Goal: Task Accomplishment & Management: Manage account settings

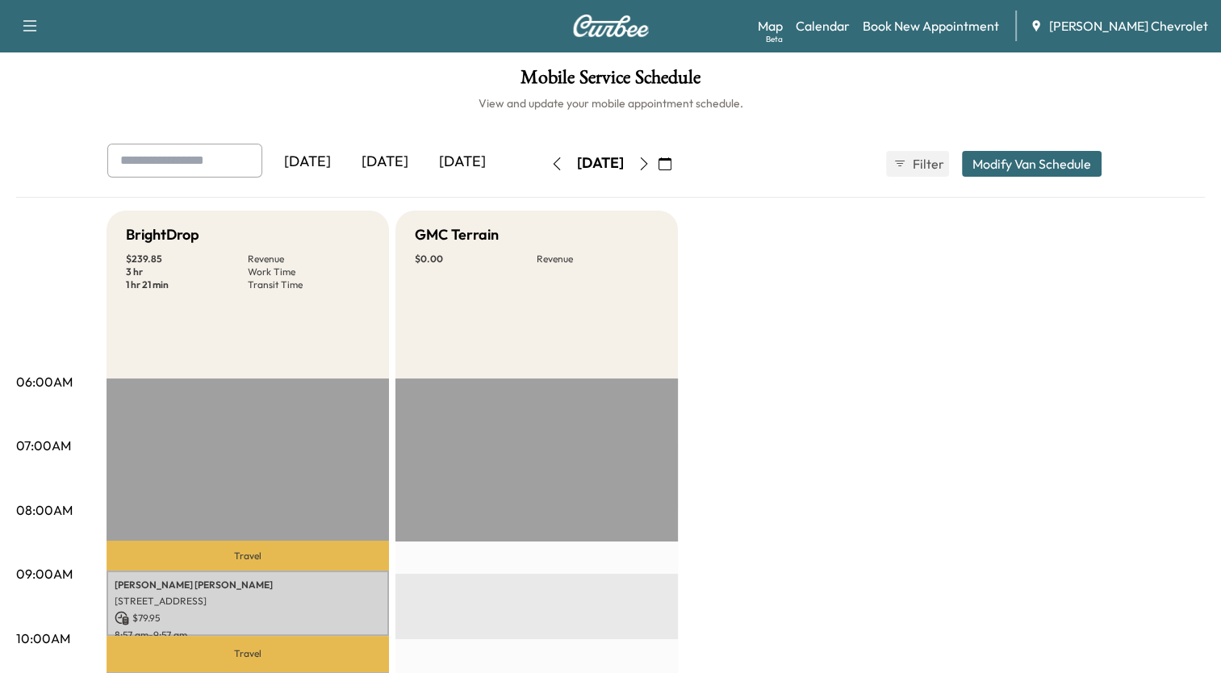
click at [550, 163] on icon "button" at bounding box center [556, 163] width 13 height 13
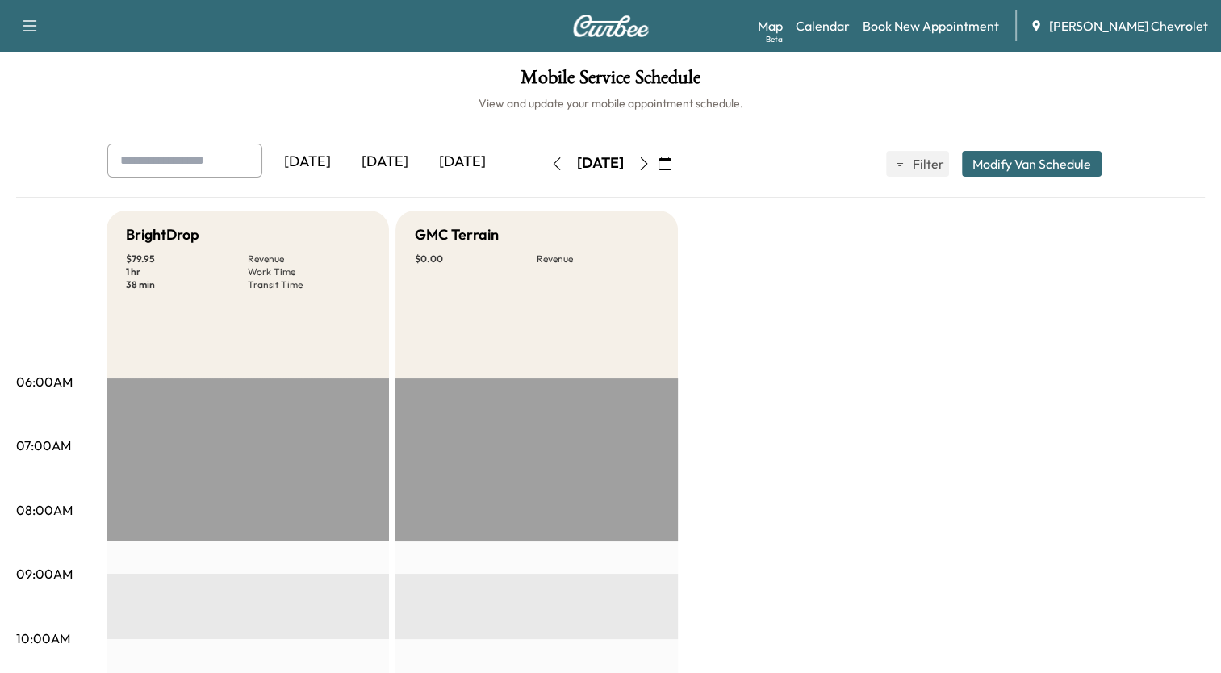
click at [543, 163] on div "[DATE]" at bounding box center [600, 164] width 115 height 26
click at [550, 165] on icon "button" at bounding box center [556, 163] width 13 height 13
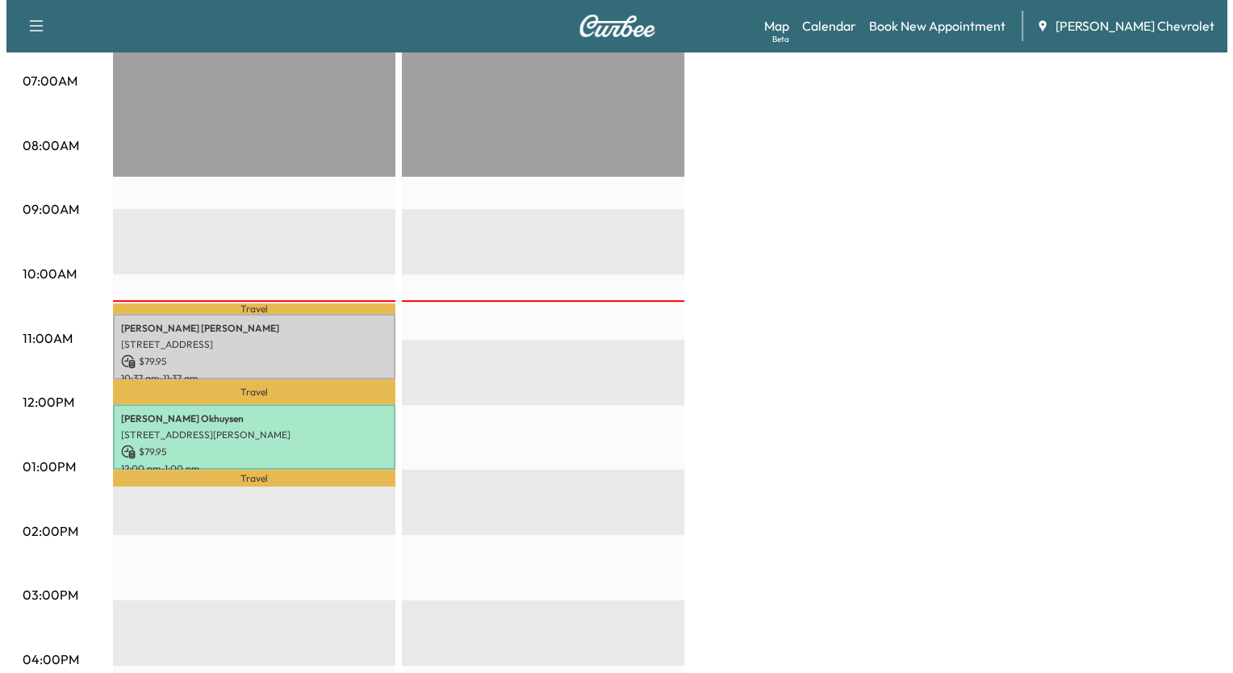
scroll to position [404, 0]
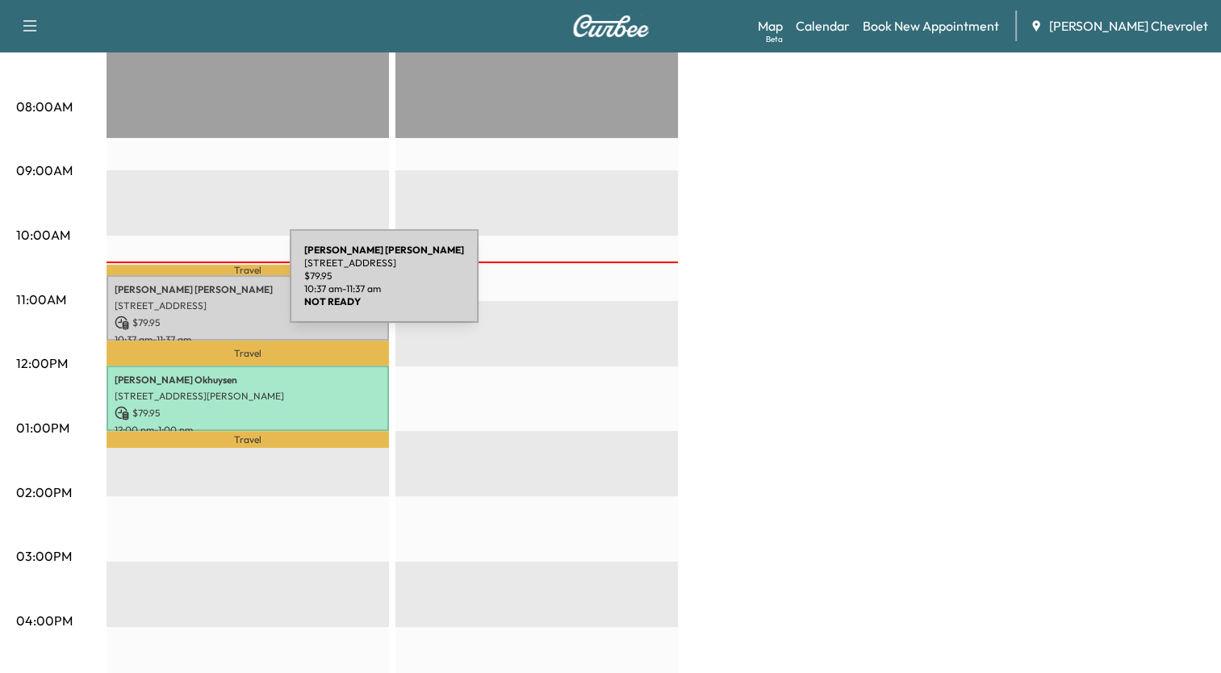
click at [169, 286] on p "[PERSON_NAME]" at bounding box center [248, 289] width 266 height 13
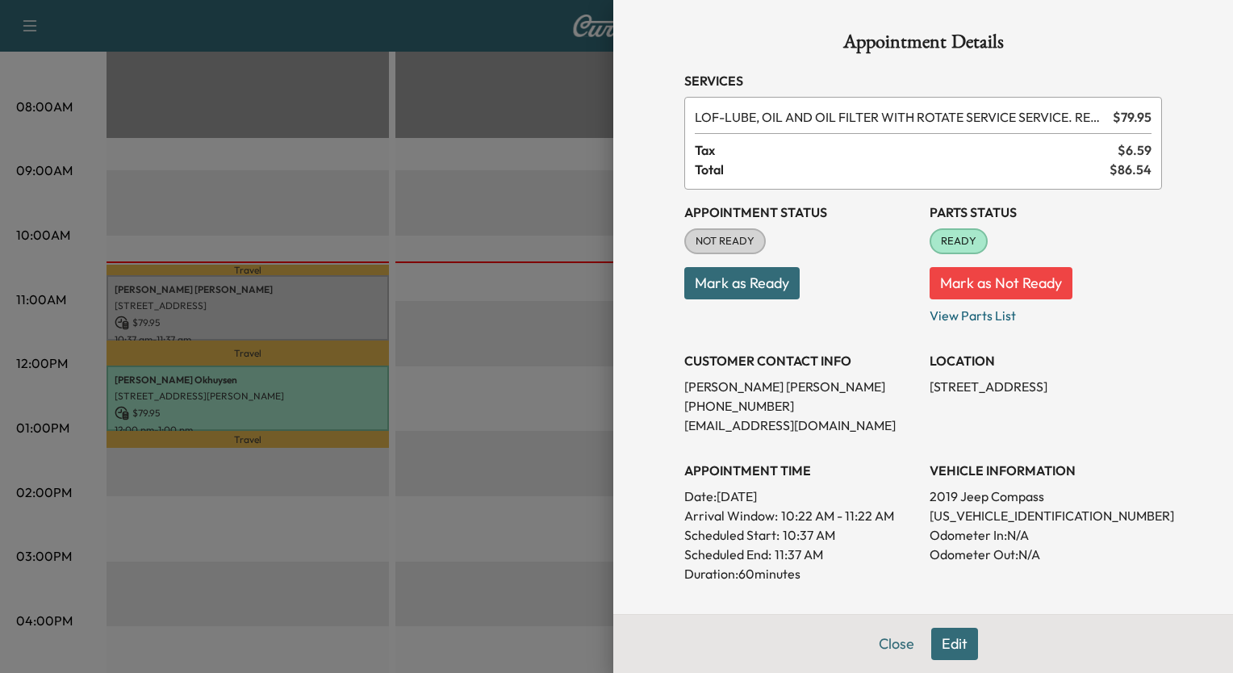
click at [734, 279] on button "Mark as Ready" at bounding box center [741, 283] width 115 height 32
click at [945, 643] on button "Edit" at bounding box center [954, 644] width 47 height 32
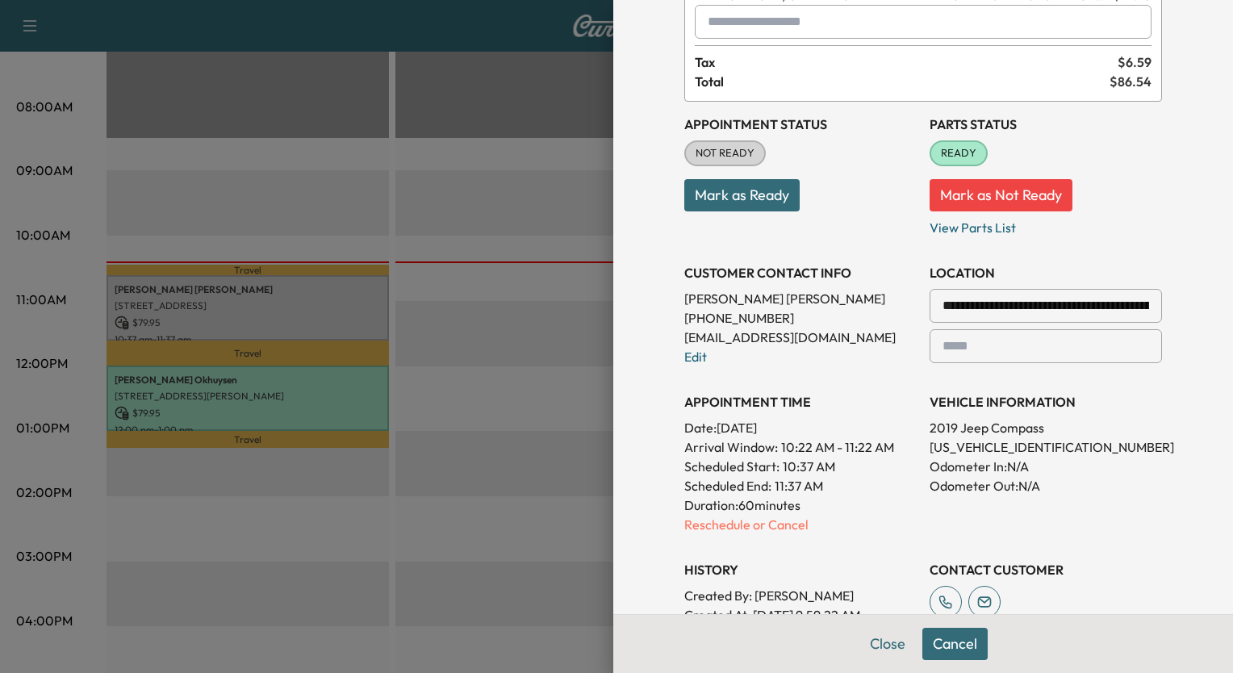
scroll to position [161, 0]
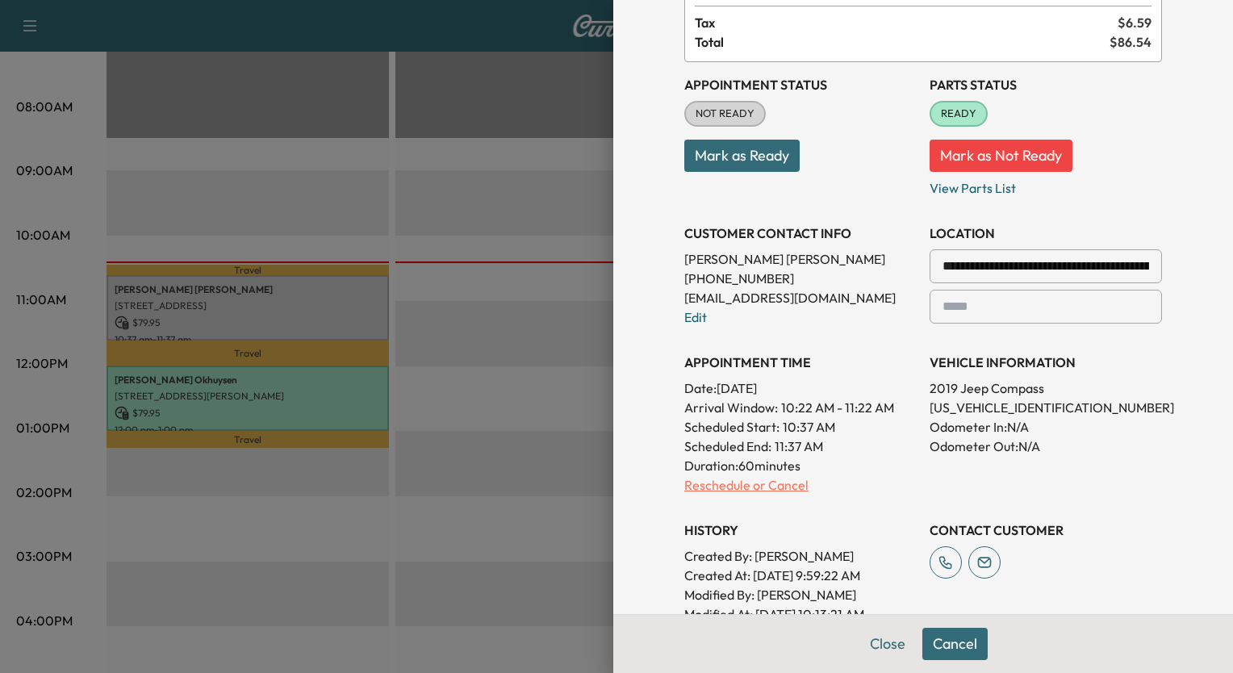
click at [713, 490] on p "Reschedule or Cancel" at bounding box center [800, 484] width 232 height 19
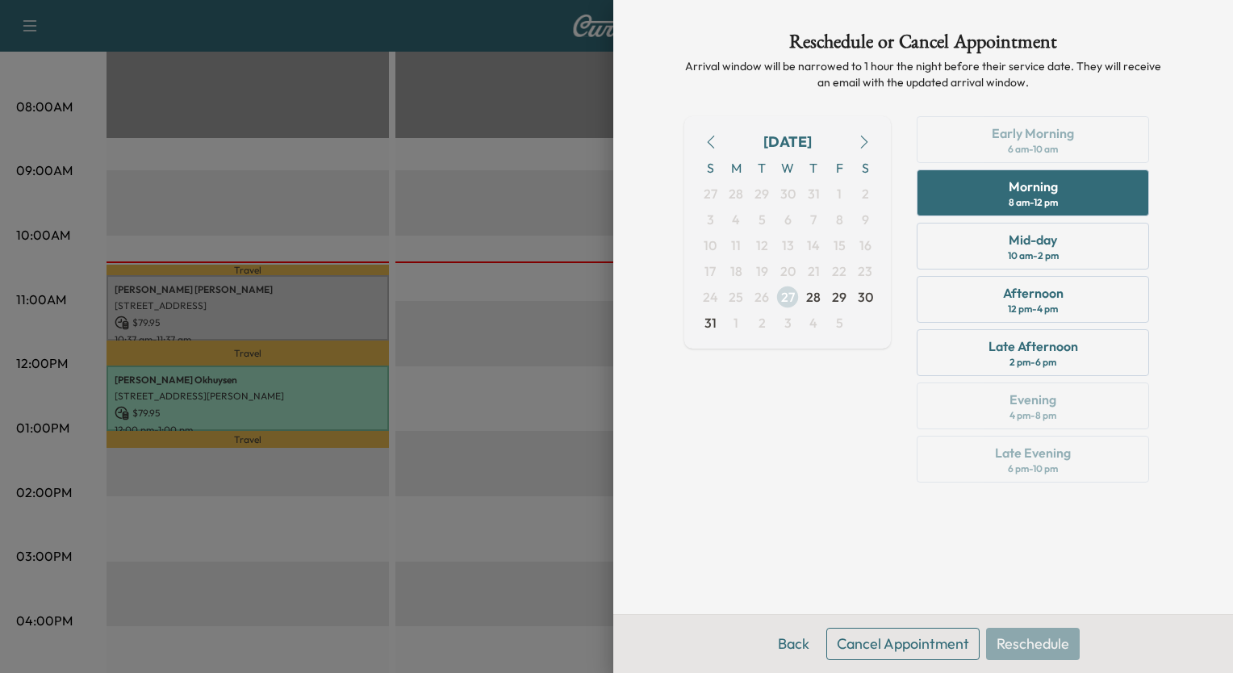
click at [787, 299] on span "27" at bounding box center [788, 296] width 14 height 19
click at [1054, 249] on div "10 am - 2 pm" at bounding box center [1033, 255] width 51 height 13
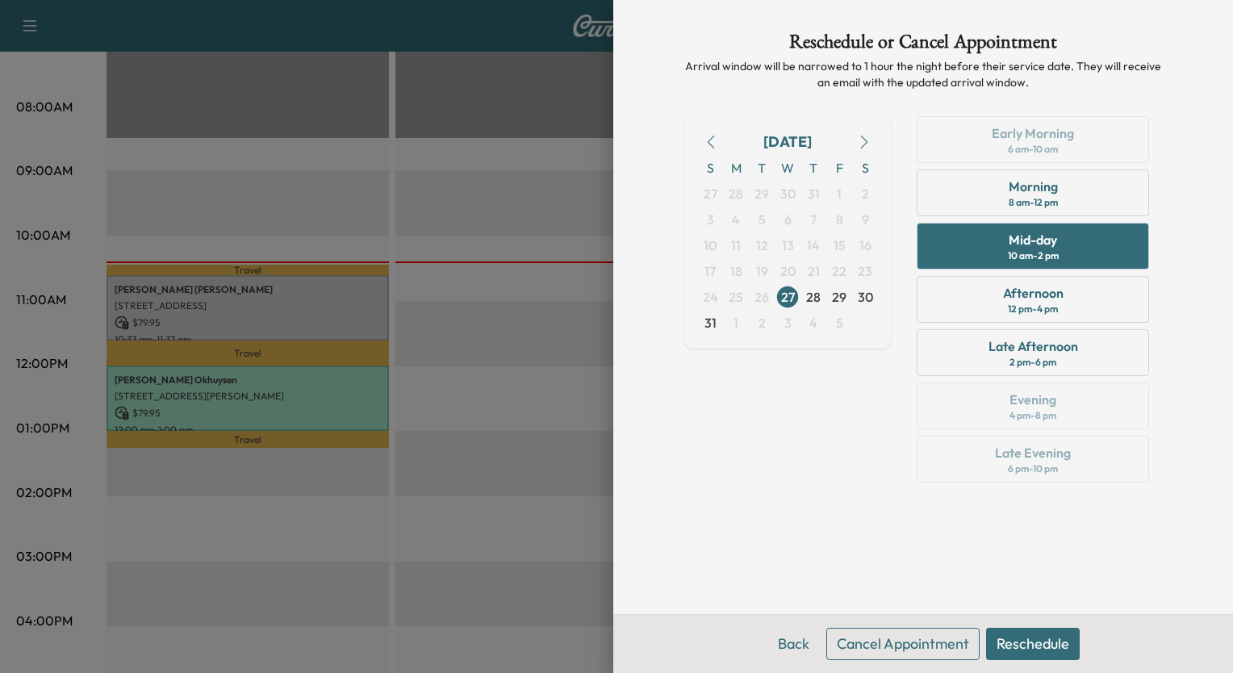
click at [1014, 646] on button "Reschedule" at bounding box center [1033, 644] width 94 height 32
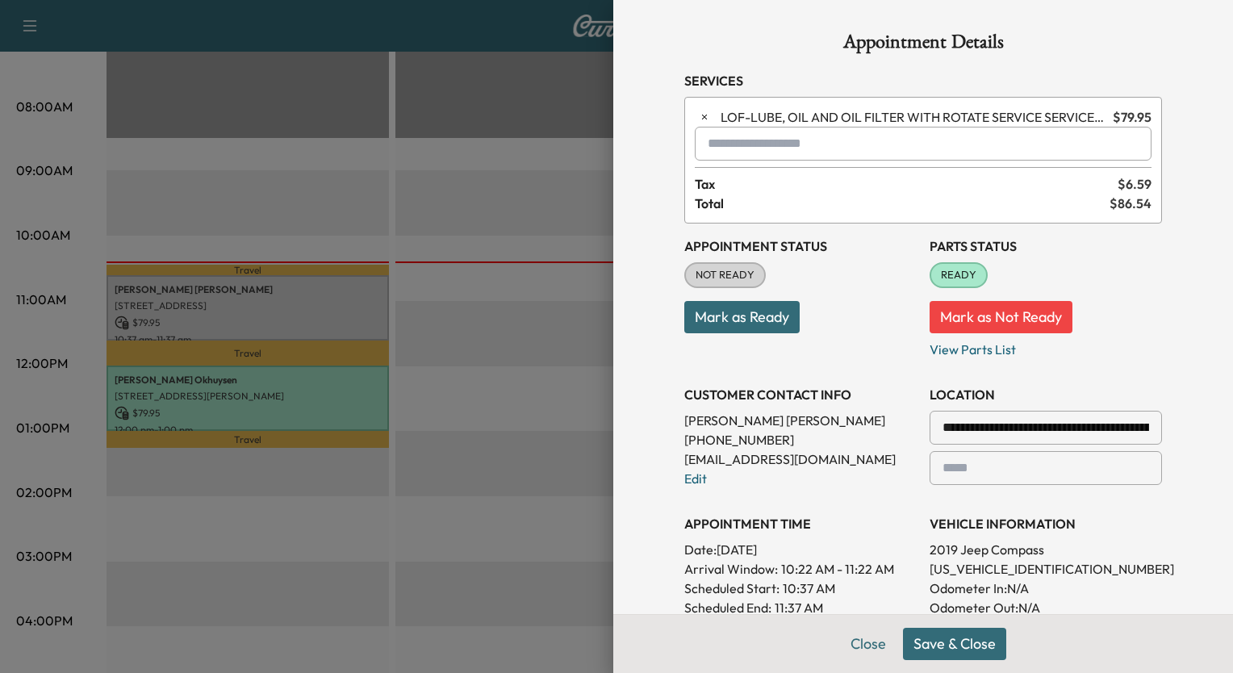
click at [968, 648] on button "Save & Close" at bounding box center [954, 644] width 103 height 32
click at [739, 325] on button "Mark as Ready" at bounding box center [741, 317] width 115 height 32
click at [843, 274] on div "Appointment Status NOT READY Mark as Ready" at bounding box center [800, 292] width 232 height 136
click at [219, 299] on div at bounding box center [616, 336] width 1233 height 673
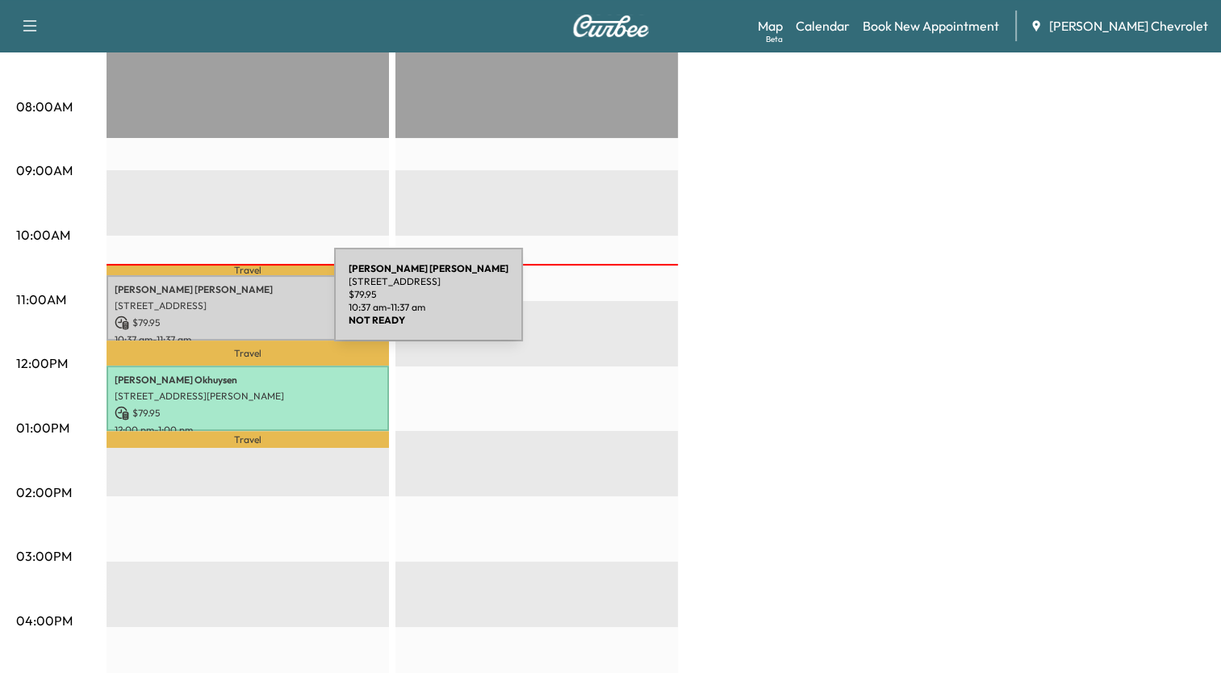
click at [213, 304] on p "[STREET_ADDRESS]" at bounding box center [248, 305] width 266 height 13
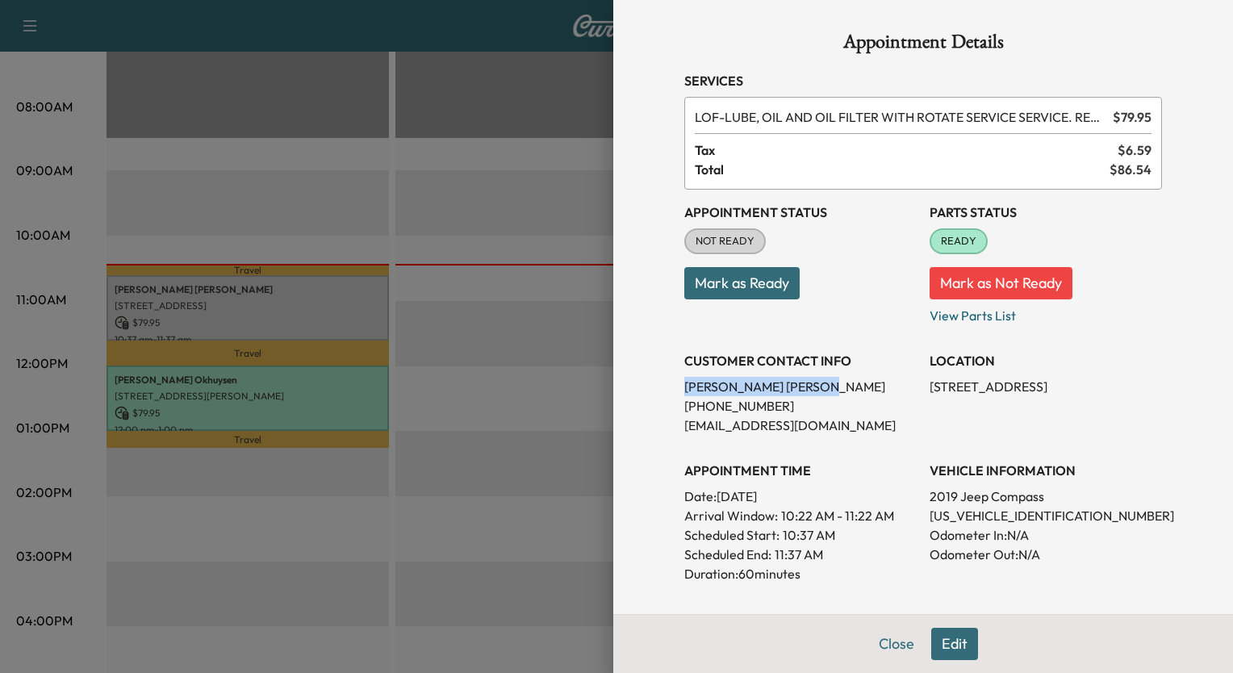
drag, startPoint x: 675, startPoint y: 387, endPoint x: 798, endPoint y: 387, distance: 123.5
click at [798, 387] on p "[PERSON_NAME]" at bounding box center [800, 386] width 232 height 19
drag, startPoint x: 798, startPoint y: 387, endPoint x: 775, endPoint y: 383, distance: 23.9
copy p "[PERSON_NAME]"
click at [511, 86] on div at bounding box center [616, 336] width 1233 height 673
